Goal: Answer question/provide support: Answer question/provide support

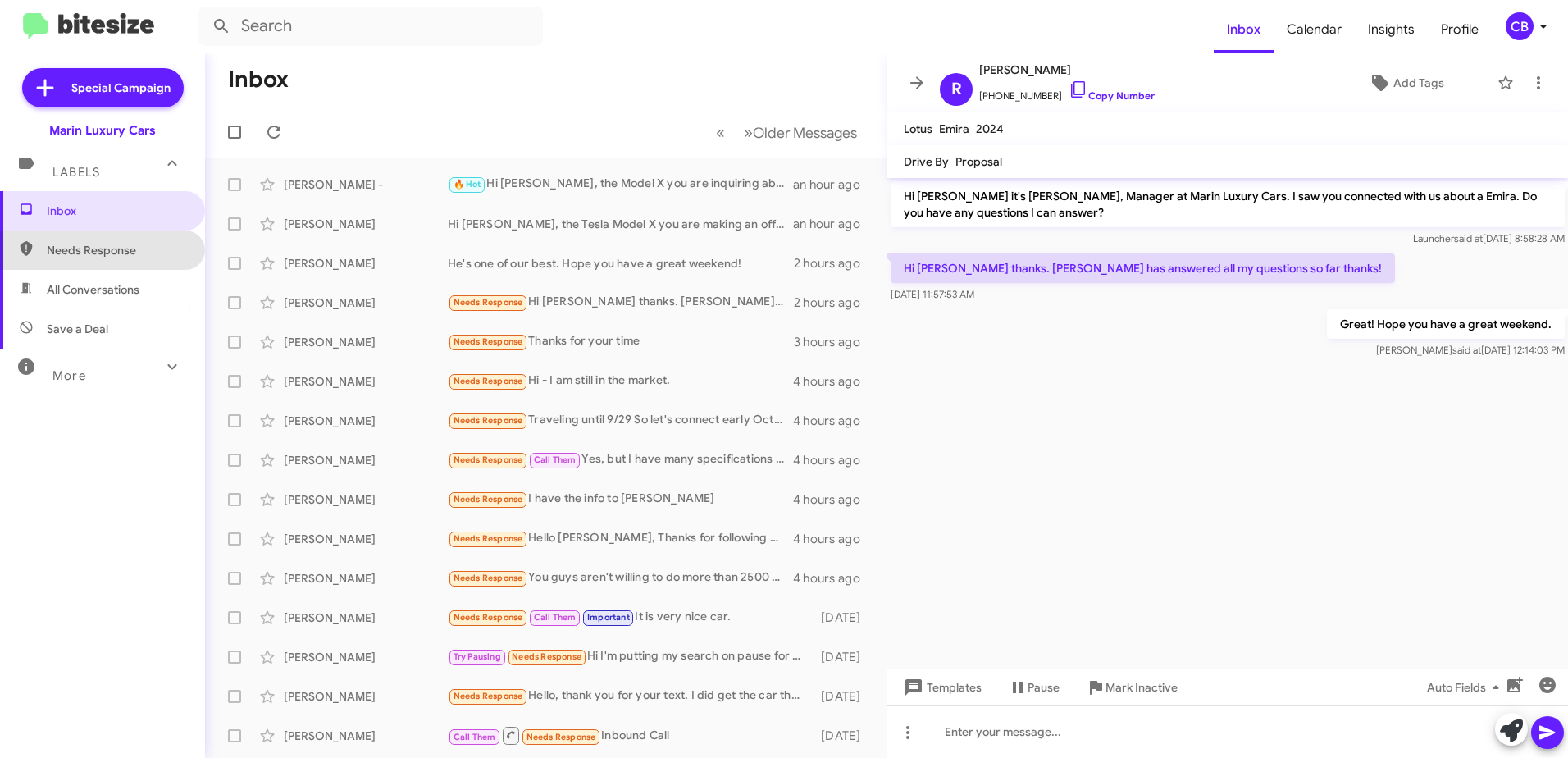
click at [122, 256] on span "Needs Response" at bounding box center [116, 250] width 139 height 16
type input "in:needs-response"
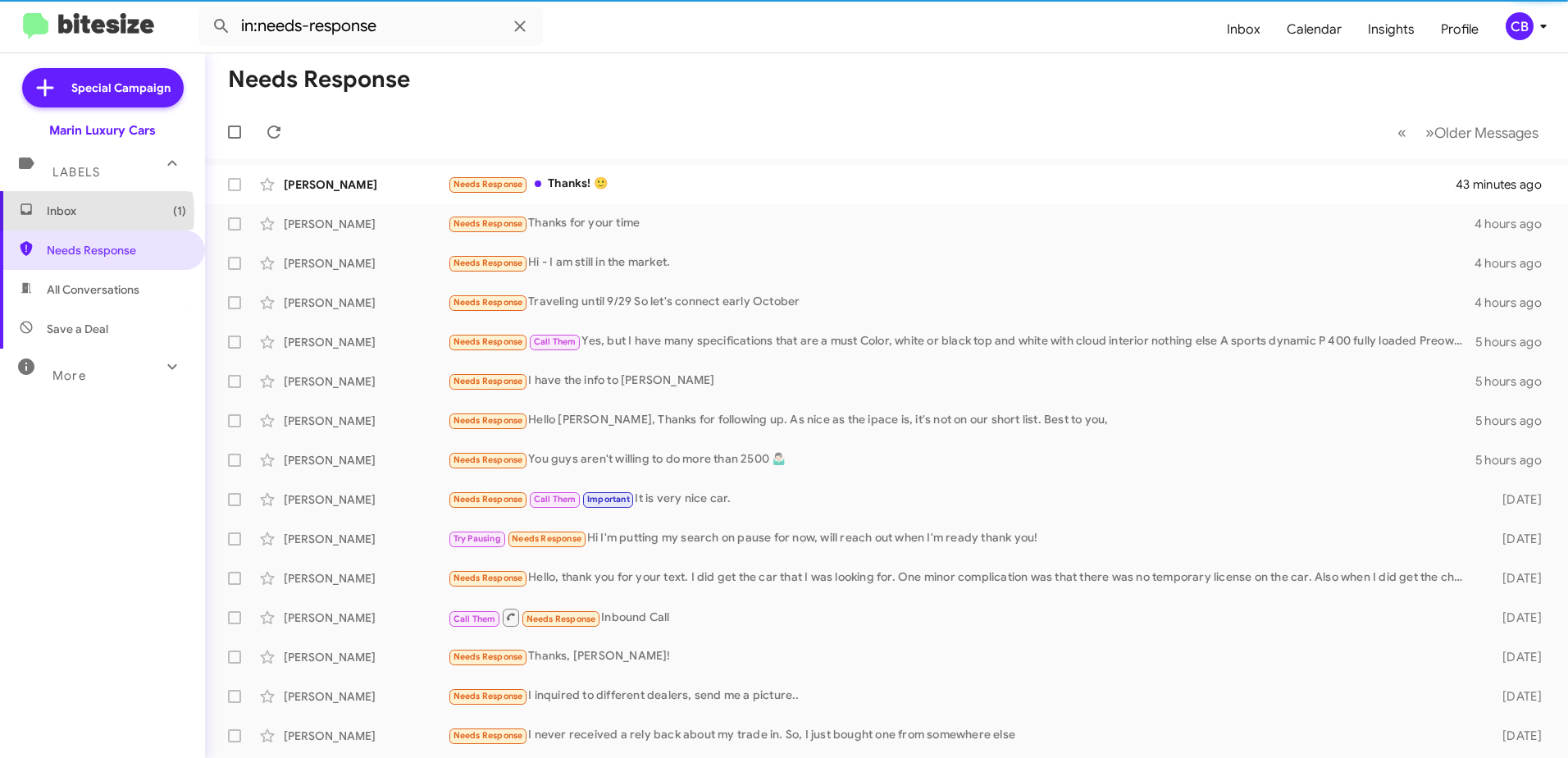
click at [67, 213] on span "Inbox (1)" at bounding box center [116, 210] width 139 height 16
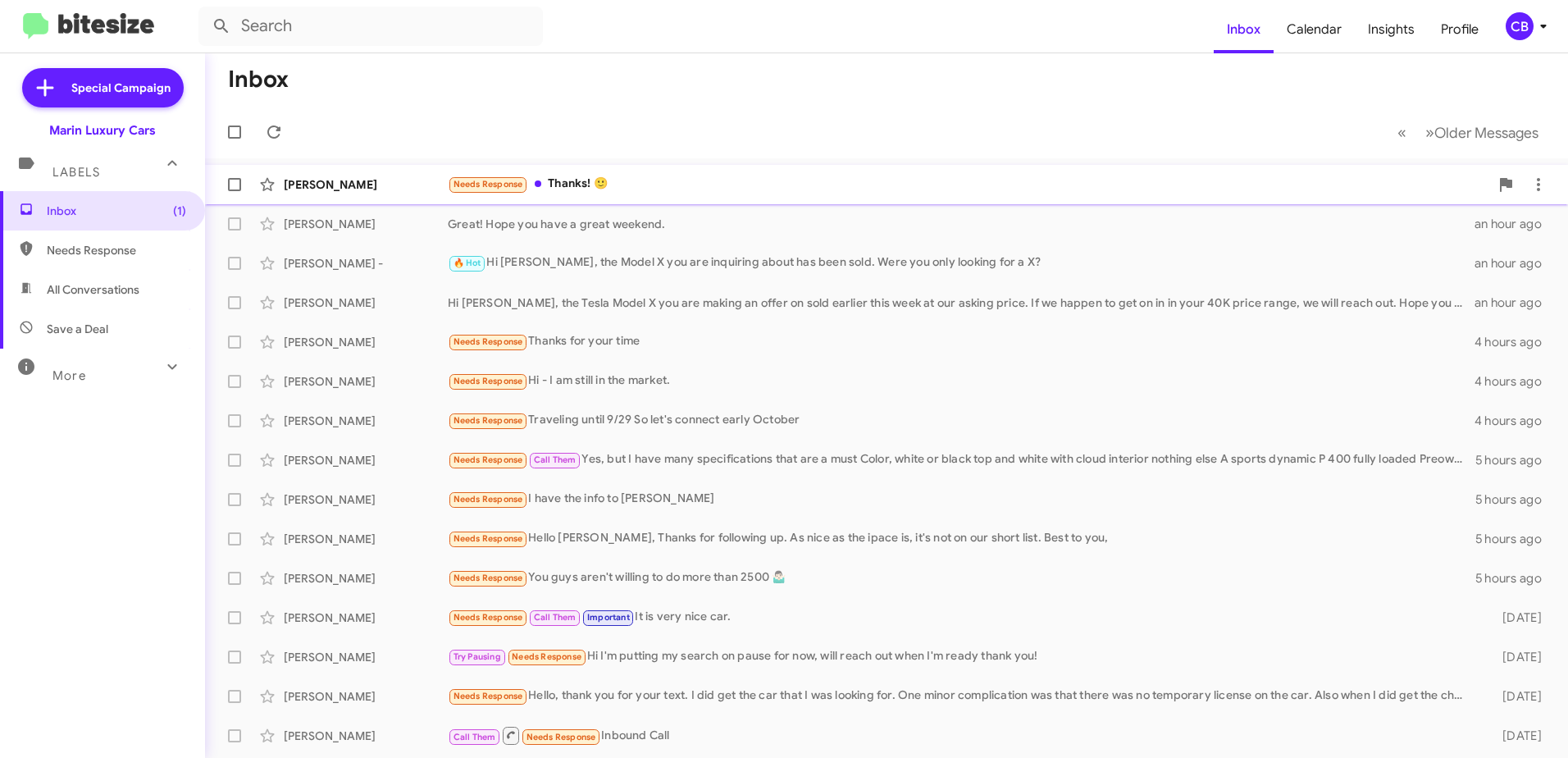
click at [577, 184] on div "Needs Response Thanks! 🙂" at bounding box center [968, 184] width 1042 height 19
